Goal: Task Accomplishment & Management: Use online tool/utility

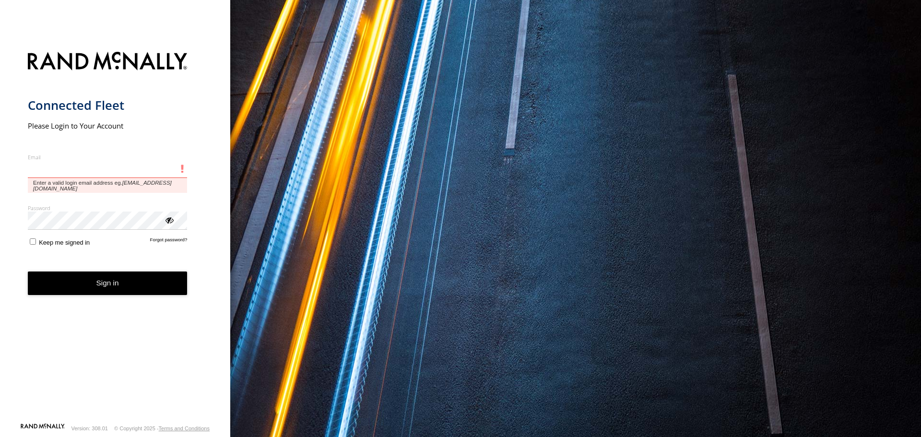
type input "**********"
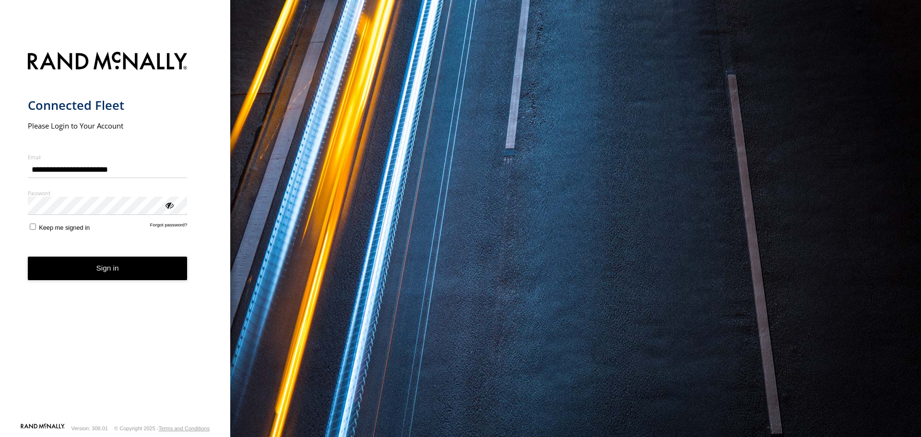
click at [83, 268] on button "Sign in" at bounding box center [108, 269] width 160 height 24
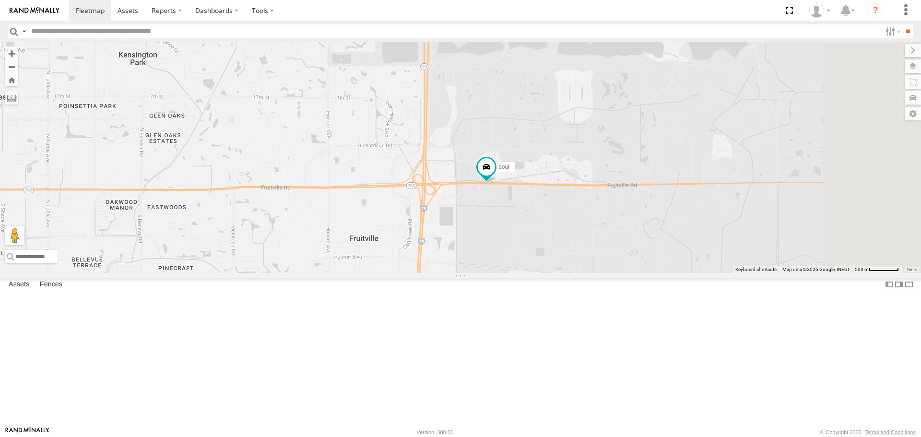
drag, startPoint x: 617, startPoint y: 357, endPoint x: 340, endPoint y: 271, distance: 290.0
click at [340, 271] on div "4 soul" at bounding box center [460, 157] width 921 height 230
click at [912, 63] on label at bounding box center [903, 65] width 35 height 13
click at [0, 0] on span "Basemaps" at bounding box center [0, 0] width 0 height 0
click at [0, 0] on span "Roadmap" at bounding box center [0, 0] width 0 height 0
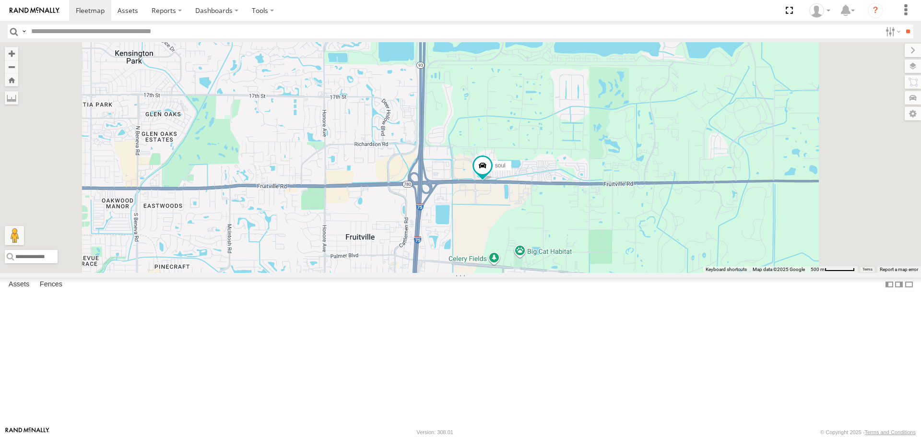
click at [0, 0] on span "Overlays" at bounding box center [0, 0] width 0 height 0
click at [0, 0] on span "Traffic" at bounding box center [0, 0] width 0 height 0
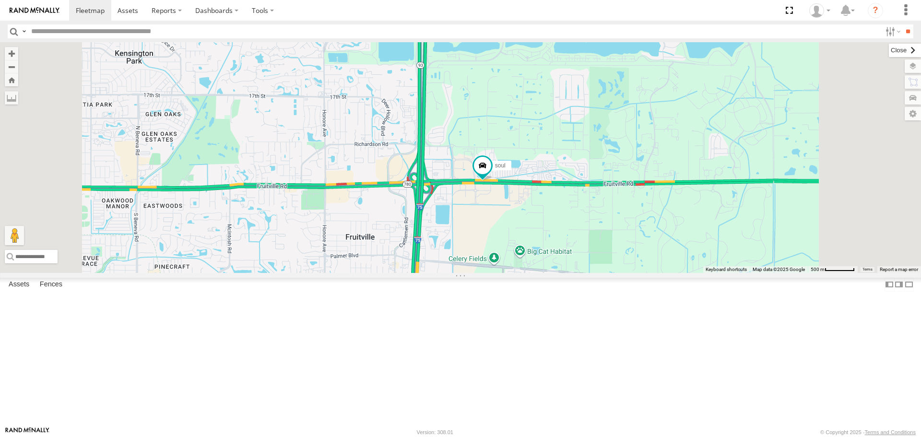
click at [889, 54] on label at bounding box center [905, 50] width 32 height 13
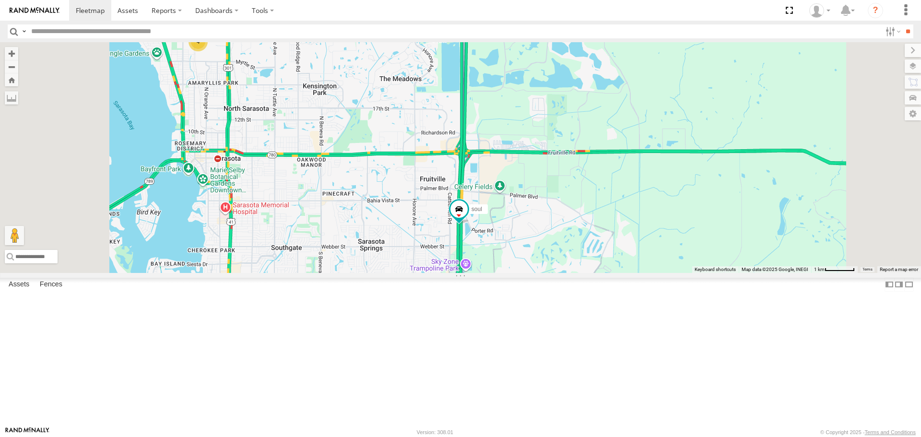
drag, startPoint x: 505, startPoint y: 360, endPoint x: 465, endPoint y: 222, distance: 143.9
click at [465, 222] on div "soul 4" at bounding box center [460, 157] width 921 height 230
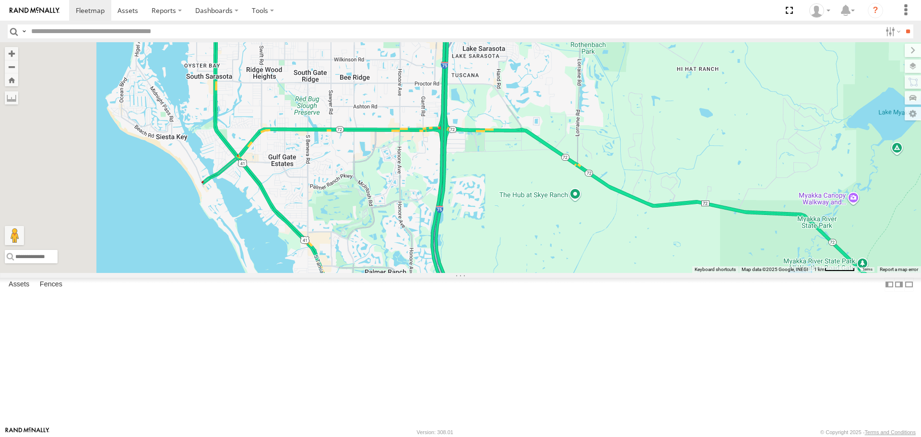
drag, startPoint x: 414, startPoint y: 184, endPoint x: 487, endPoint y: 287, distance: 126.6
click at [487, 272] on div "soul 4" at bounding box center [460, 157] width 921 height 230
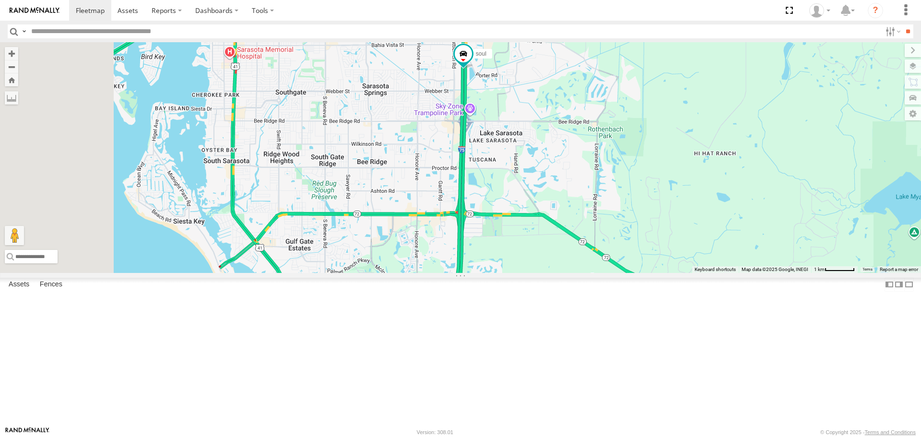
drag, startPoint x: 508, startPoint y: 292, endPoint x: 510, endPoint y: 355, distance: 63.4
click at [510, 272] on div "soul 4" at bounding box center [460, 157] width 921 height 230
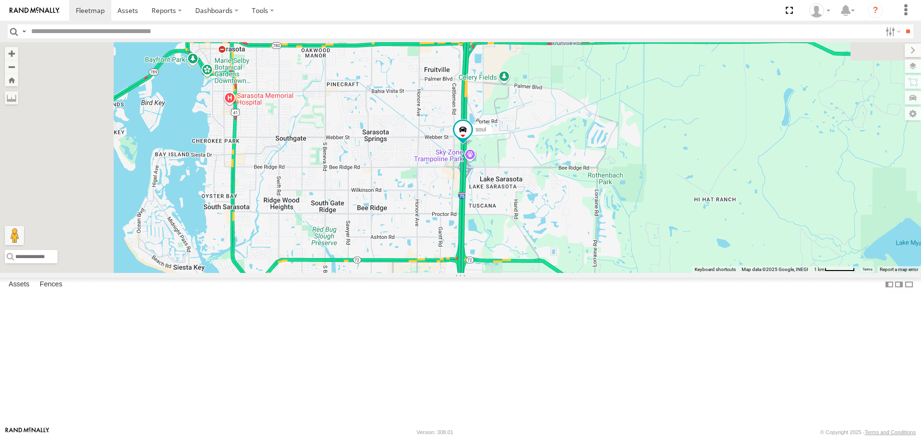
click at [0, 0] on link at bounding box center [0, 0] width 0 height 0
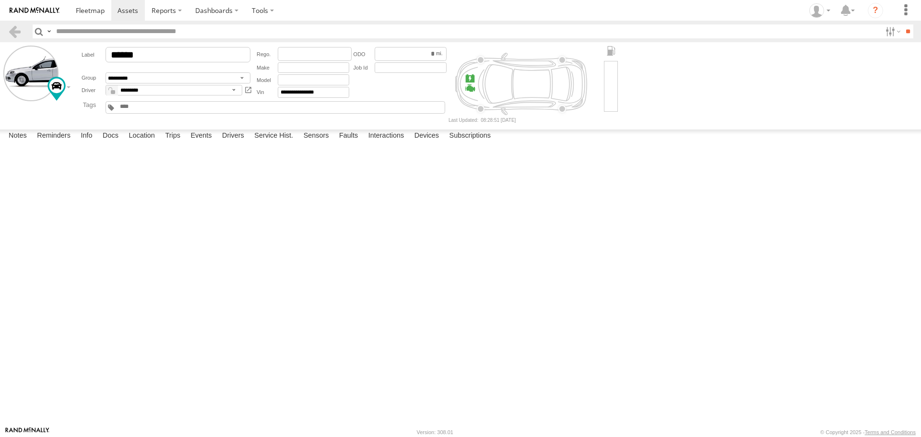
click at [0, 0] on label at bounding box center [0, 0] width 0 height 0
click at [0, 0] on button "Proceed" at bounding box center [0, 0] width 0 height 0
click at [93, 11] on span at bounding box center [90, 10] width 29 height 9
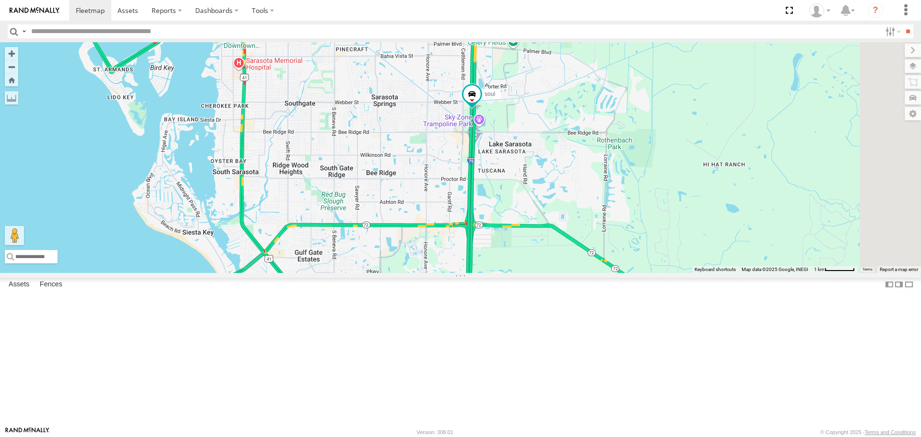
drag, startPoint x: 552, startPoint y: 396, endPoint x: 389, endPoint y: 191, distance: 261.6
click at [389, 191] on div "4 soul" at bounding box center [460, 157] width 921 height 230
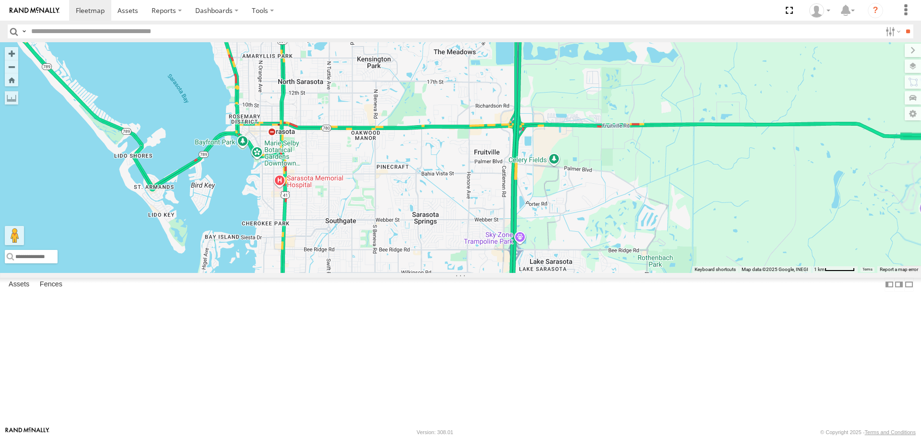
drag, startPoint x: 415, startPoint y: 154, endPoint x: 511, endPoint y: 332, distance: 201.8
click at [511, 272] on div "soul" at bounding box center [460, 157] width 921 height 230
